Goal: Entertainment & Leisure: Consume media (video, audio)

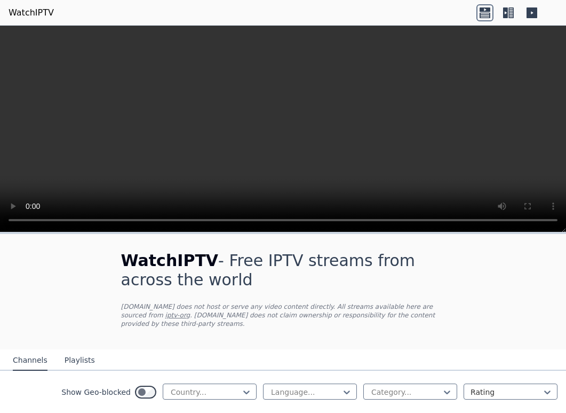
click at [83, 350] on button "Playlists" at bounding box center [80, 360] width 30 height 20
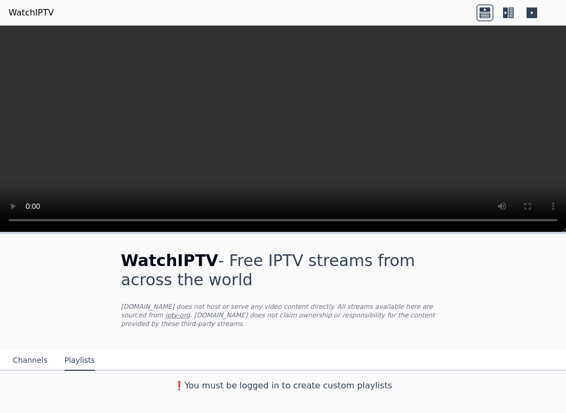
click at [37, 350] on button "Channels" at bounding box center [30, 360] width 35 height 20
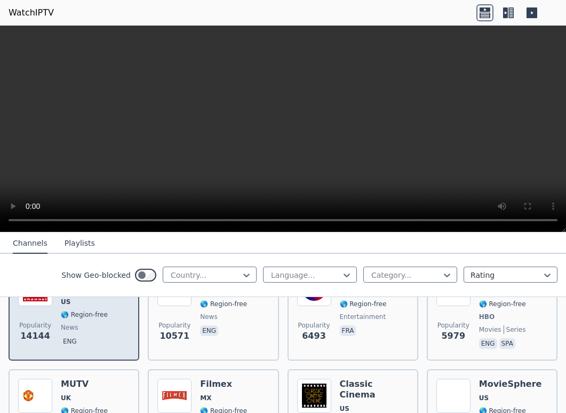
scroll to position [214, 0]
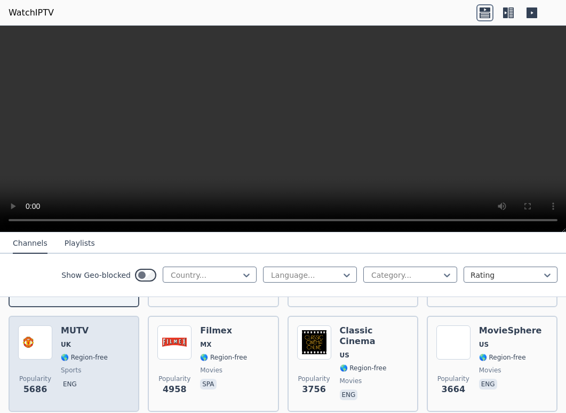
click at [80, 353] on span "🌎 Region-free" at bounding box center [84, 357] width 47 height 9
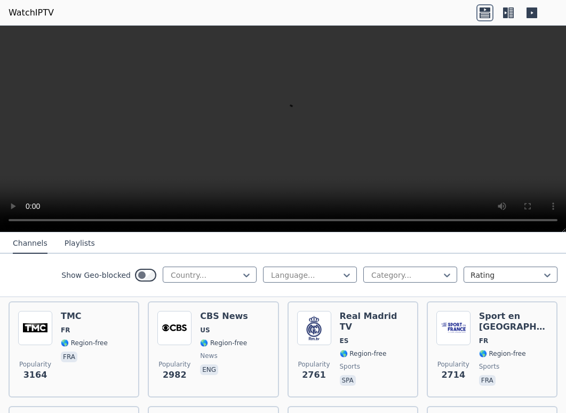
scroll to position [320, 0]
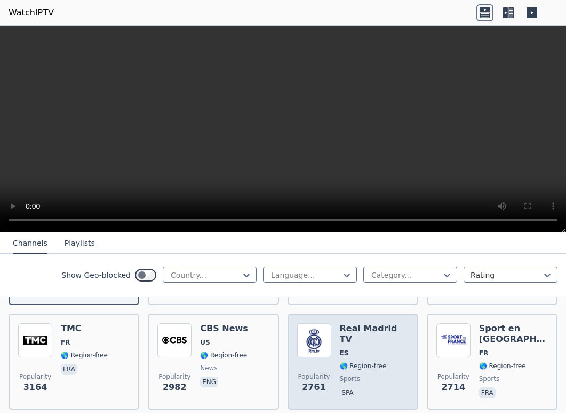
click at [374, 323] on h6 "Real Madrid TV" at bounding box center [374, 333] width 69 height 21
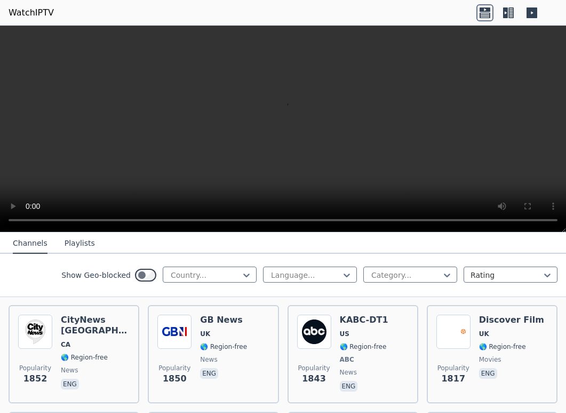
scroll to position [801, 0]
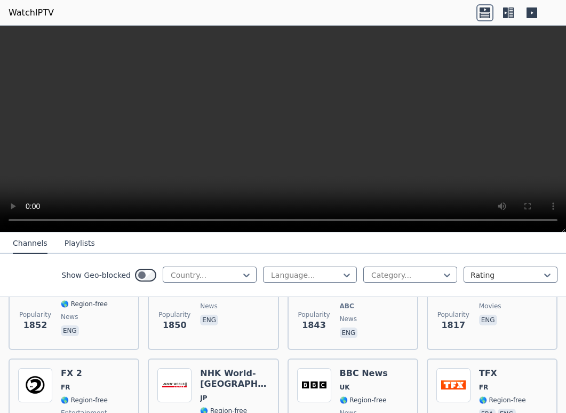
click at [264, 133] on video at bounding box center [283, 129] width 566 height 207
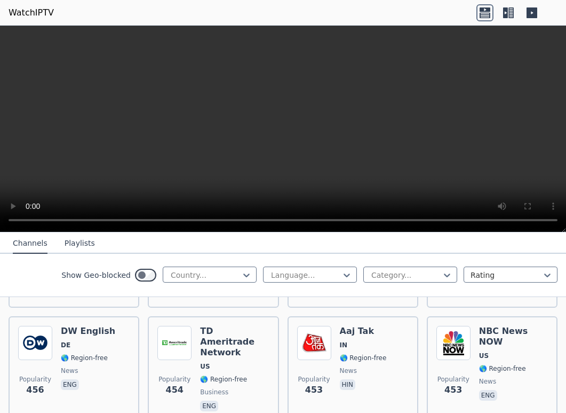
scroll to position [4484, 0]
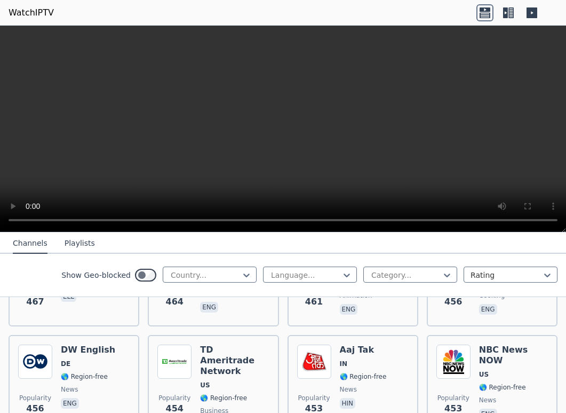
click at [276, 144] on video at bounding box center [283, 129] width 566 height 207
click at [343, 140] on video at bounding box center [283, 129] width 566 height 207
click at [362, 105] on video at bounding box center [283, 129] width 566 height 207
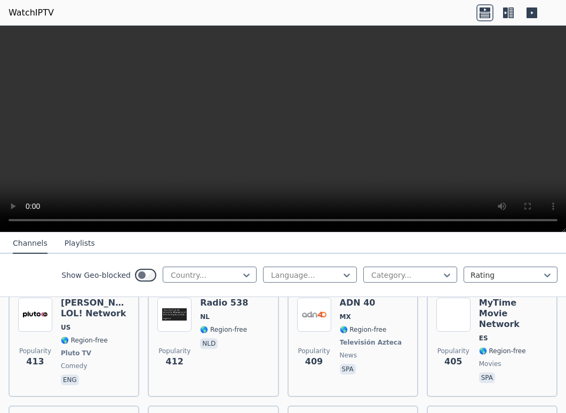
scroll to position [5125, 0]
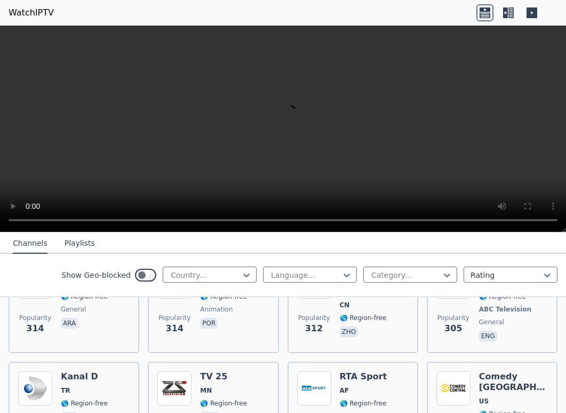
scroll to position [6855, 0]
